Goal: Book appointment/travel/reservation

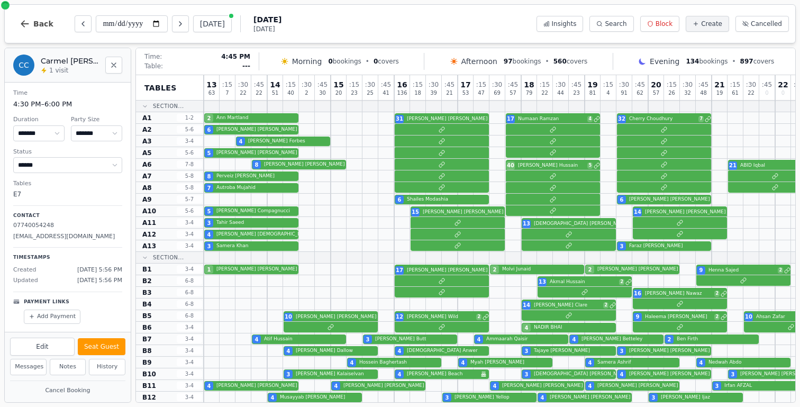
select select "****"
select select "*"
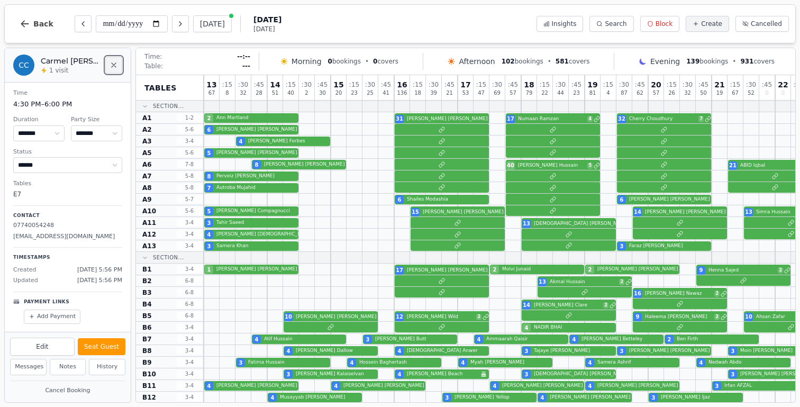
click at [110, 67] on icon "Close" at bounding box center [114, 65] width 8 height 8
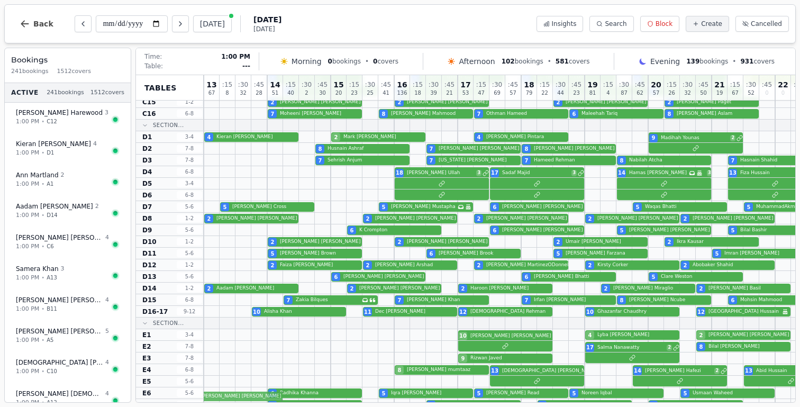
scroll to position [572, 0]
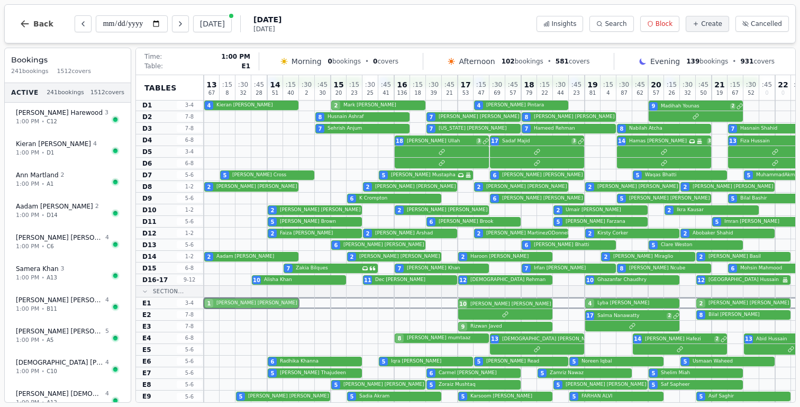
drag, startPoint x: 246, startPoint y: 193, endPoint x: 240, endPoint y: 303, distance: 110.2
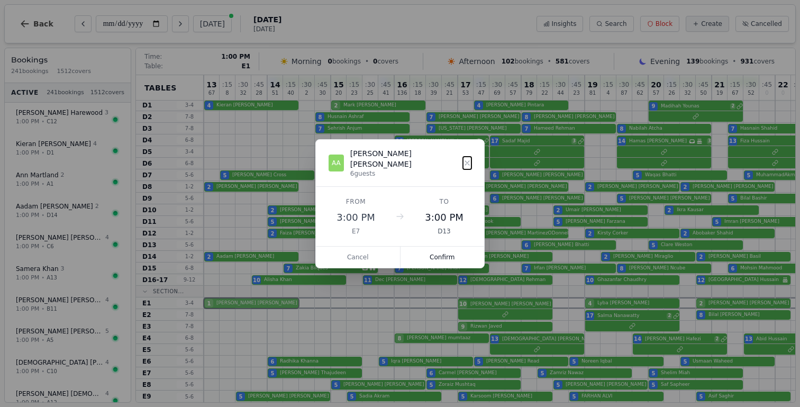
click at [449, 248] on button "Confirm" at bounding box center [443, 257] width 84 height 21
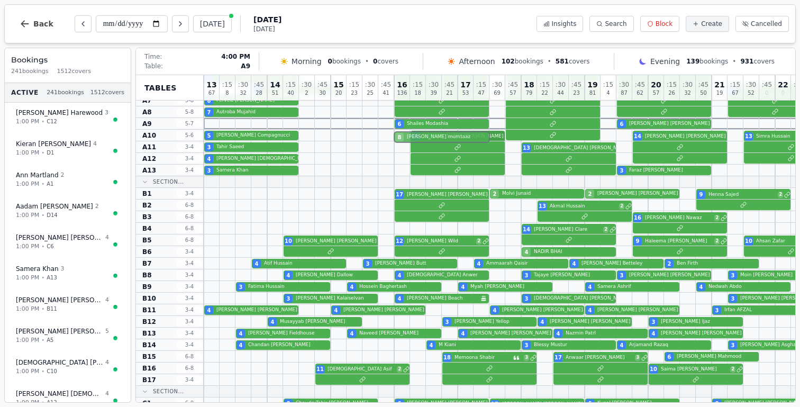
scroll to position [62, 0]
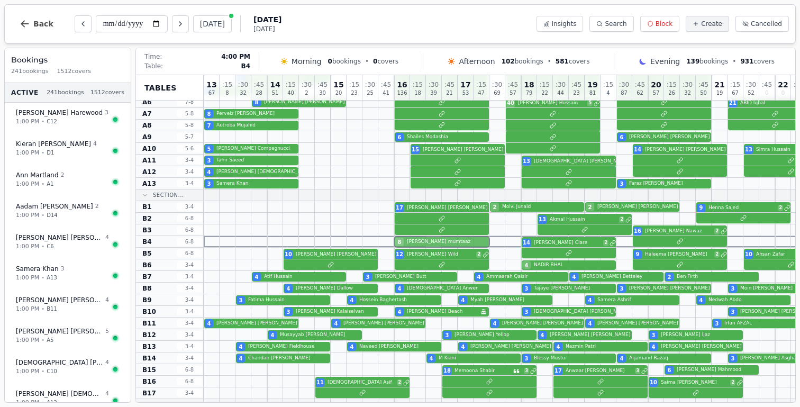
drag, startPoint x: 429, startPoint y: 339, endPoint x: 432, endPoint y: 242, distance: 96.4
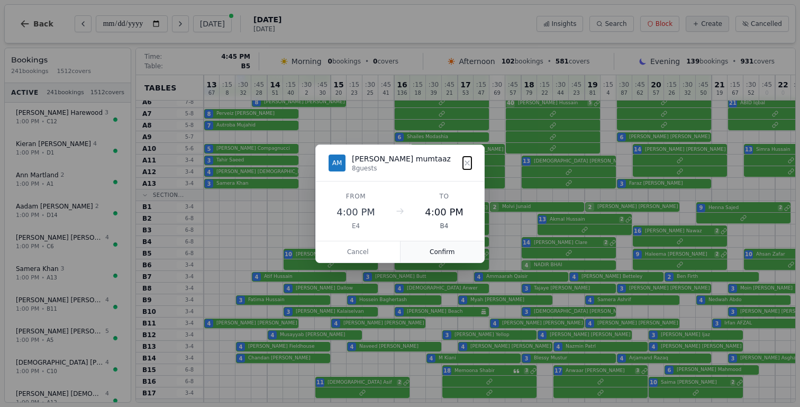
click at [443, 257] on button "Confirm" at bounding box center [443, 251] width 84 height 21
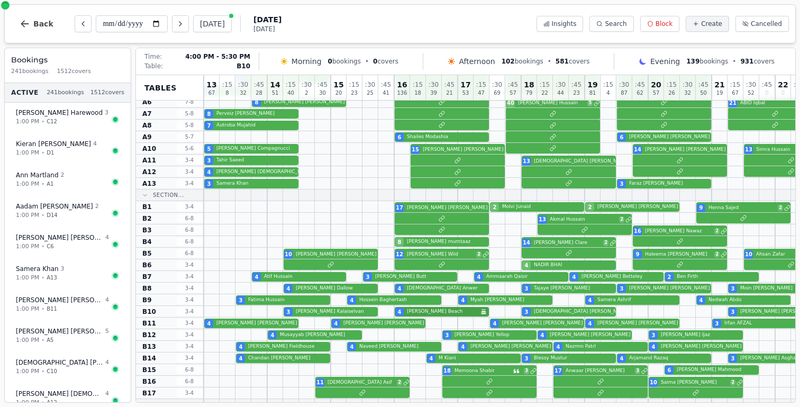
scroll to position [0, 0]
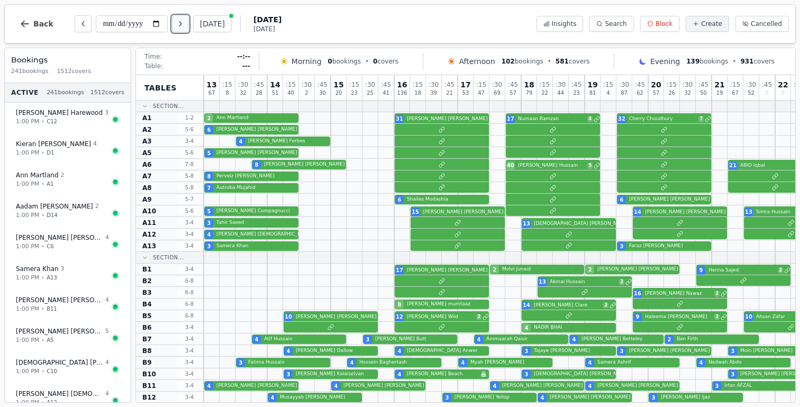
click at [185, 27] on icon "Next day" at bounding box center [180, 24] width 8 height 8
type input "**********"
